Goal: Transaction & Acquisition: Download file/media

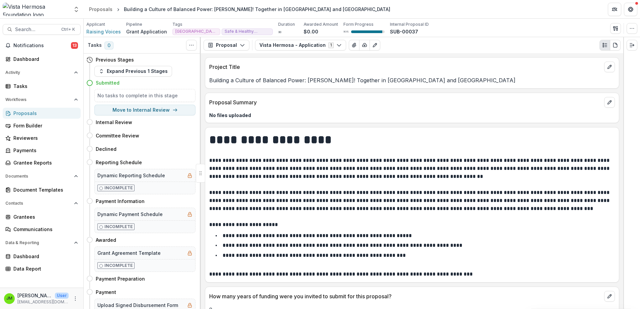
click at [402, 120] on div "Proposal Summary No files uploaded" at bounding box center [412, 108] width 414 height 30
drag, startPoint x: 415, startPoint y: 80, endPoint x: 206, endPoint y: 80, distance: 209.1
click at [206, 80] on div "Building a Culture of Balanced Power: [PERSON_NAME]! Together in [GEOGRAPHIC_DA…" at bounding box center [412, 80] width 414 height 8
copy p "Building a Culture of Balanced Power: [PERSON_NAME]! Together in [GEOGRAPHIC_DA…"
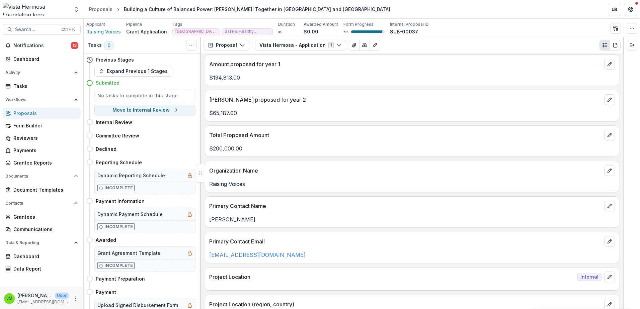
scroll to position [435, 0]
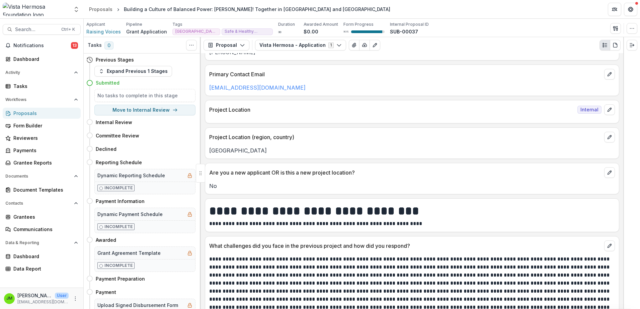
drag, startPoint x: 417, startPoint y: 190, endPoint x: 504, endPoint y: 215, distance: 90.5
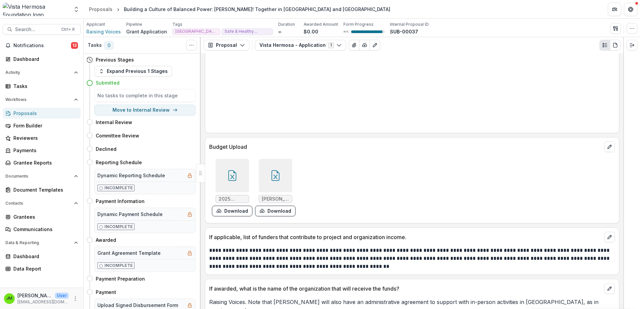
scroll to position [4522, 0]
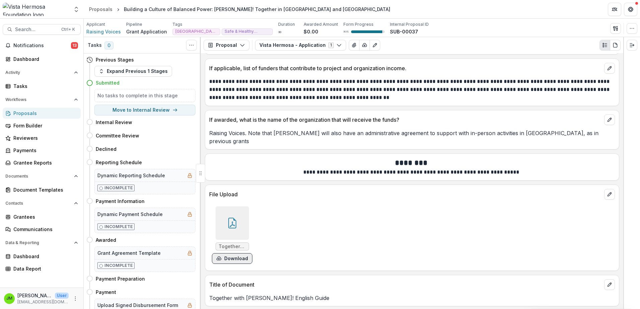
click at [229, 256] on button "Download" at bounding box center [232, 258] width 40 height 11
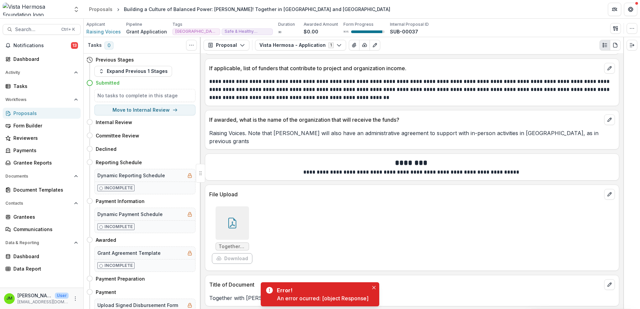
scroll to position [4421, 0]
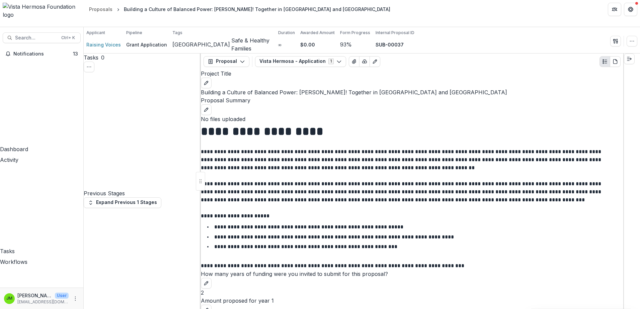
drag, startPoint x: 321, startPoint y: 200, endPoint x: 307, endPoint y: 301, distance: 101.9
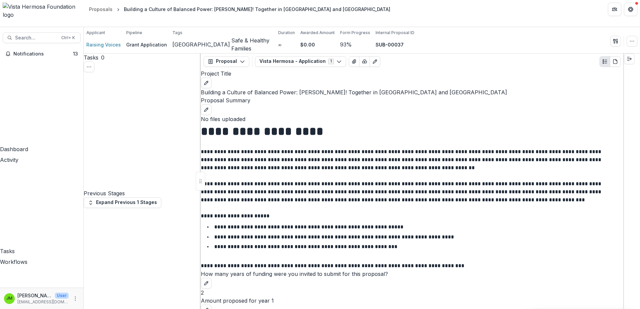
drag, startPoint x: 344, startPoint y: 229, endPoint x: 332, endPoint y: 12, distance: 217.8
